Goal: Task Accomplishment & Management: Manage account settings

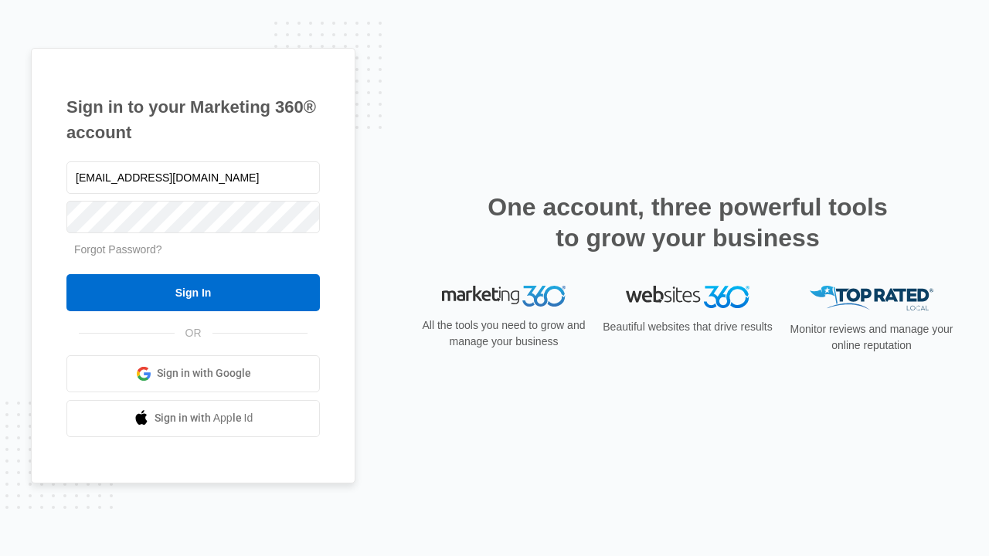
type input "[EMAIL_ADDRESS][DOMAIN_NAME]"
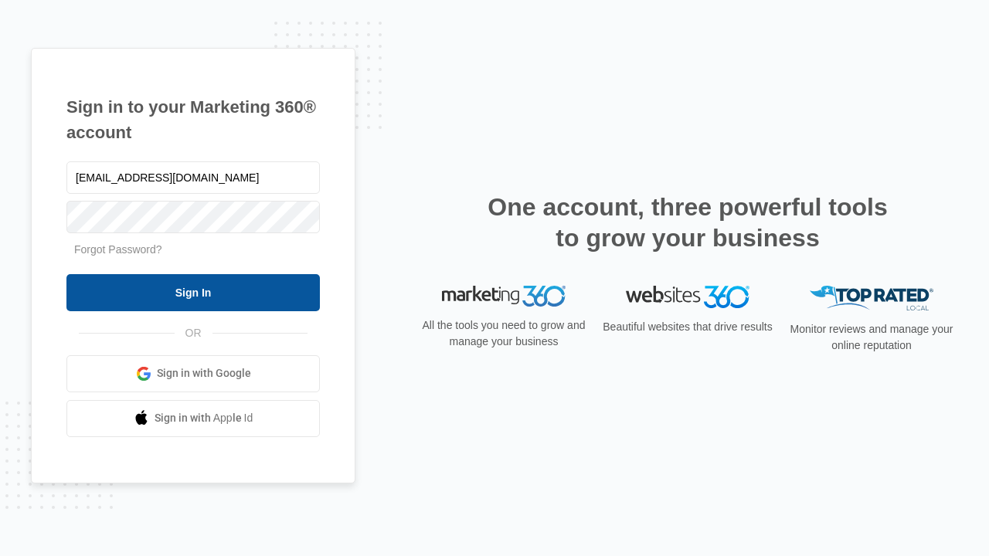
click at [193, 292] on input "Sign In" at bounding box center [192, 292] width 253 height 37
